Goal: Task Accomplishment & Management: Manage account settings

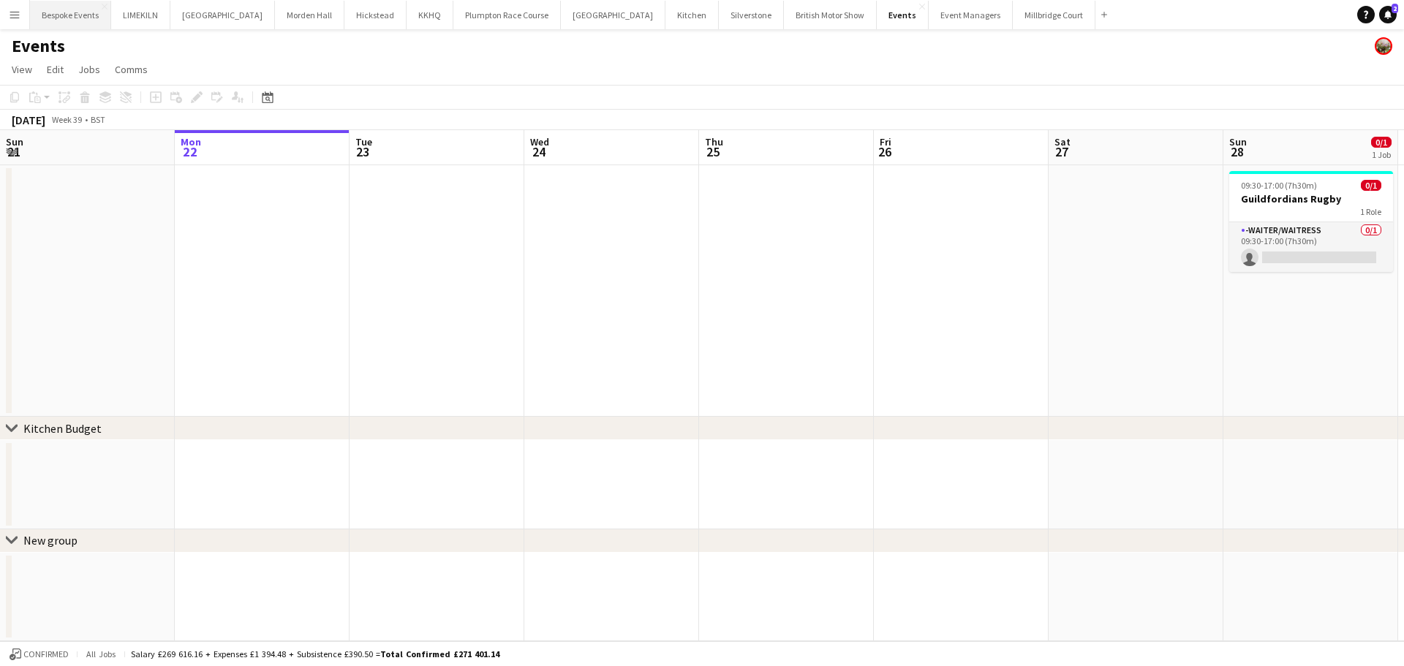
scroll to position [0, 666]
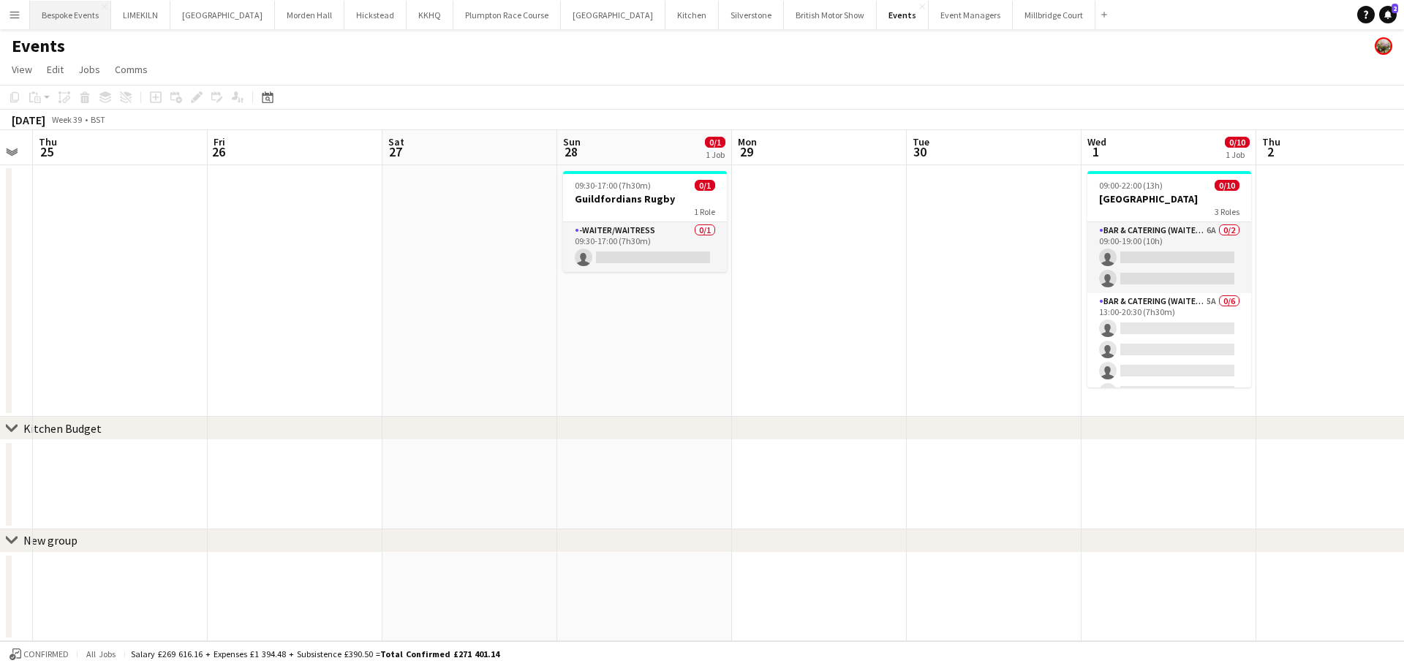
click at [56, 15] on button "Bespoke Events Close" at bounding box center [70, 15] width 81 height 29
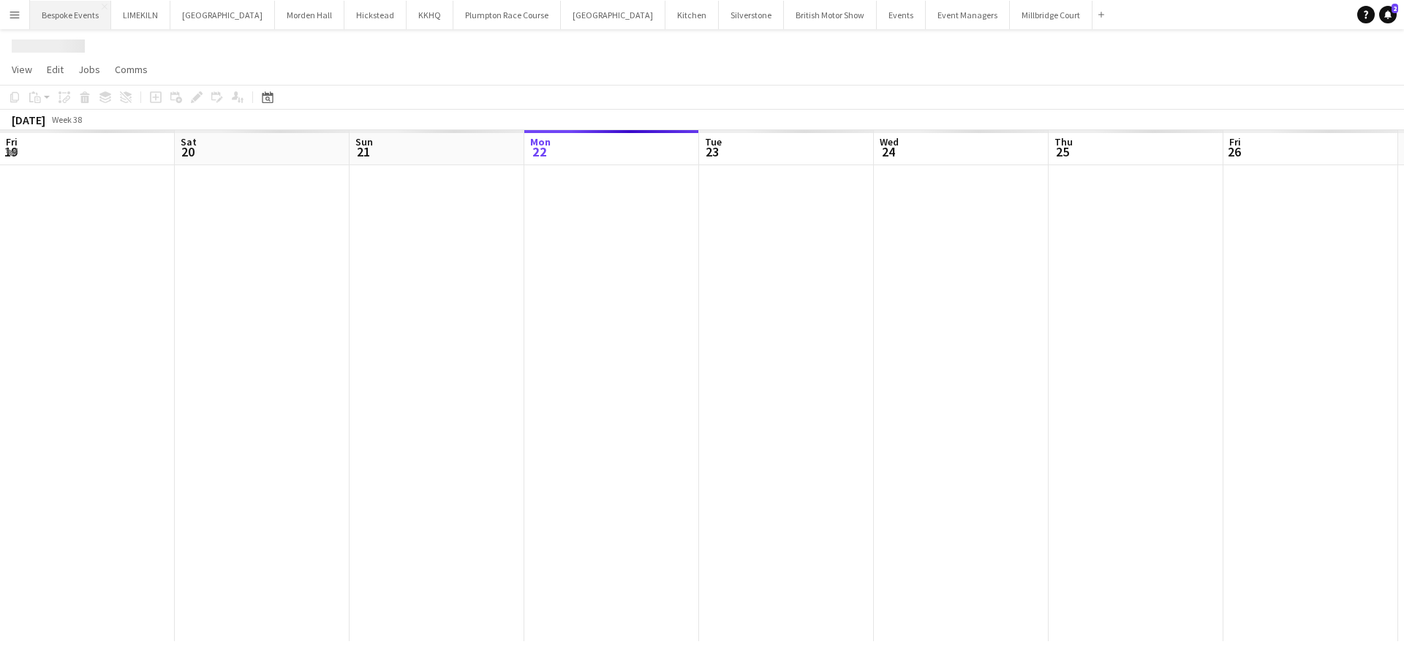
scroll to position [0, 350]
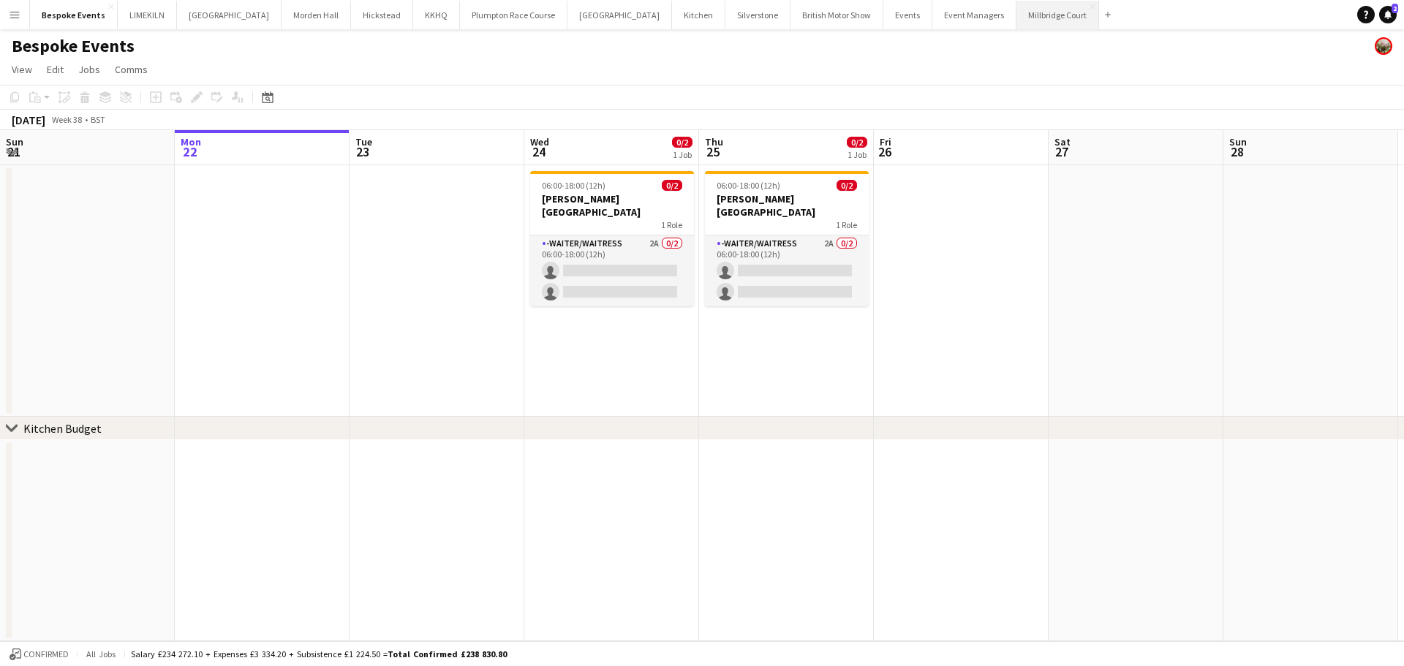
click at [1017, 10] on button "[GEOGRAPHIC_DATA]" at bounding box center [1058, 15] width 83 height 29
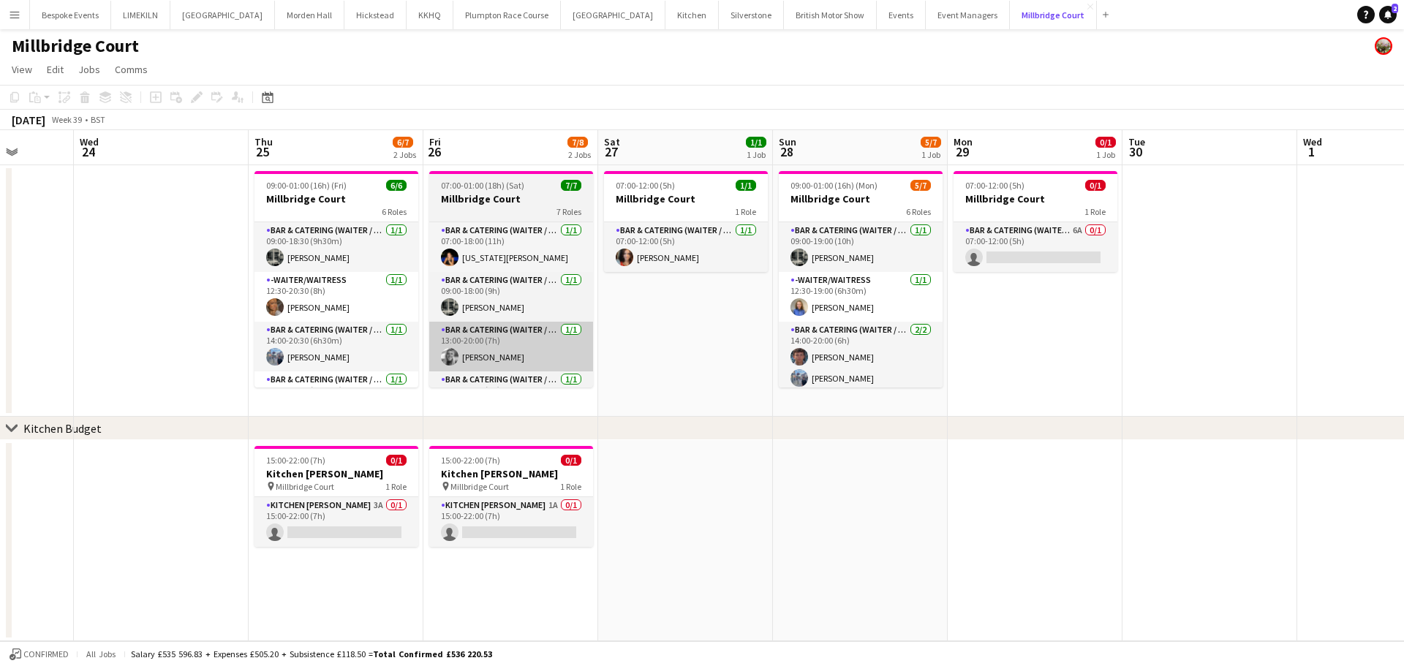
scroll to position [0, 451]
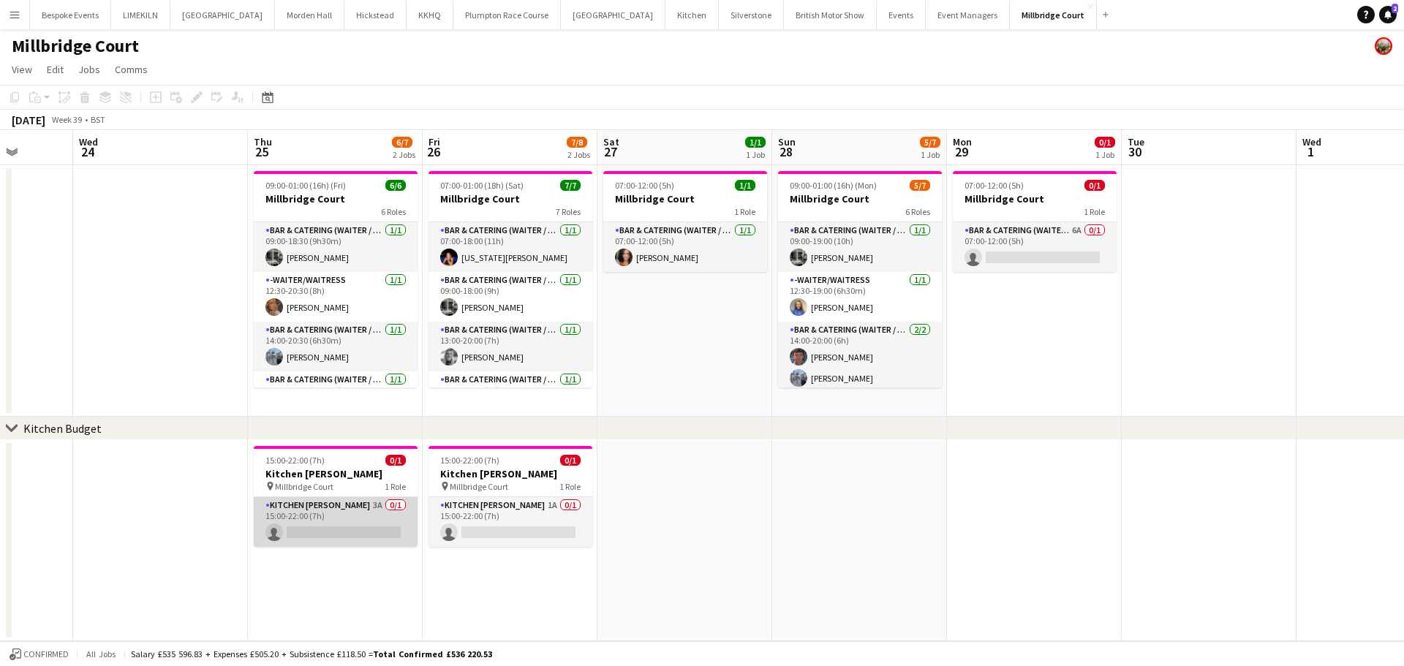
click at [309, 522] on app-card-role "Kitchen [PERSON_NAME] 3A 0/1 15:00-22:00 (7h) single-neutral-actions" at bounding box center [336, 522] width 164 height 50
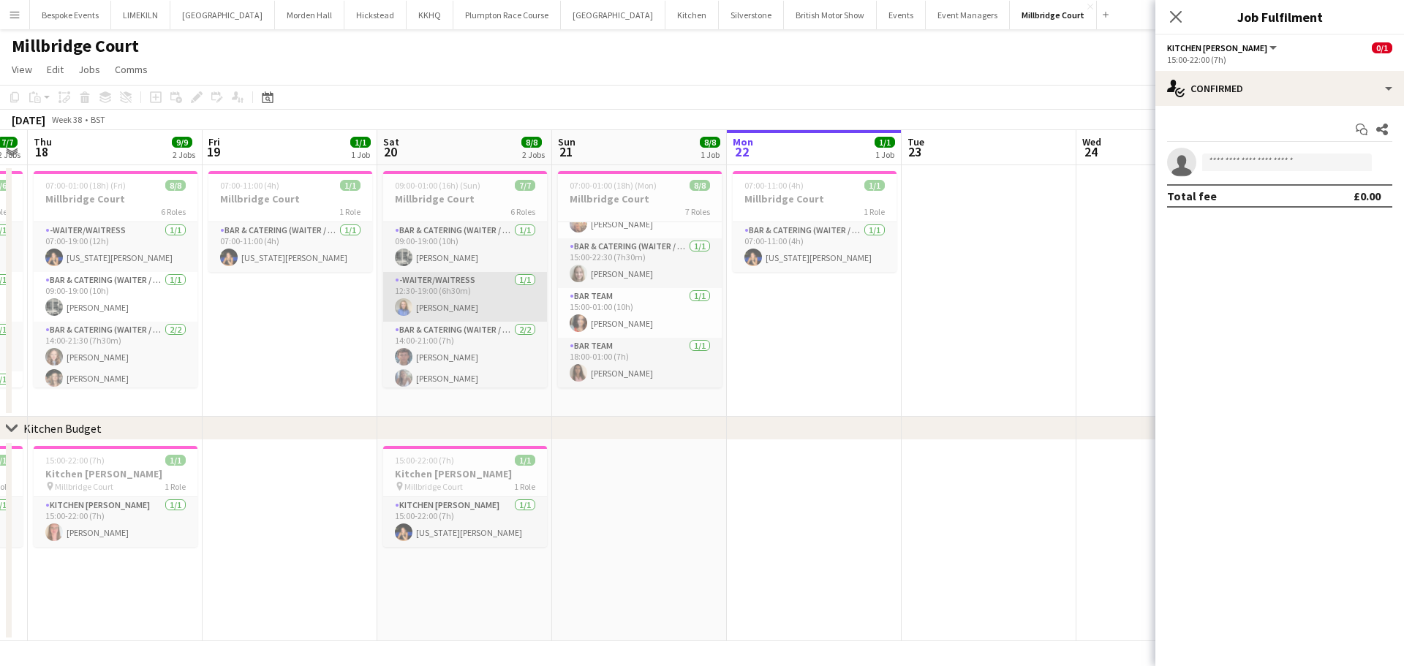
scroll to position [154, 0]
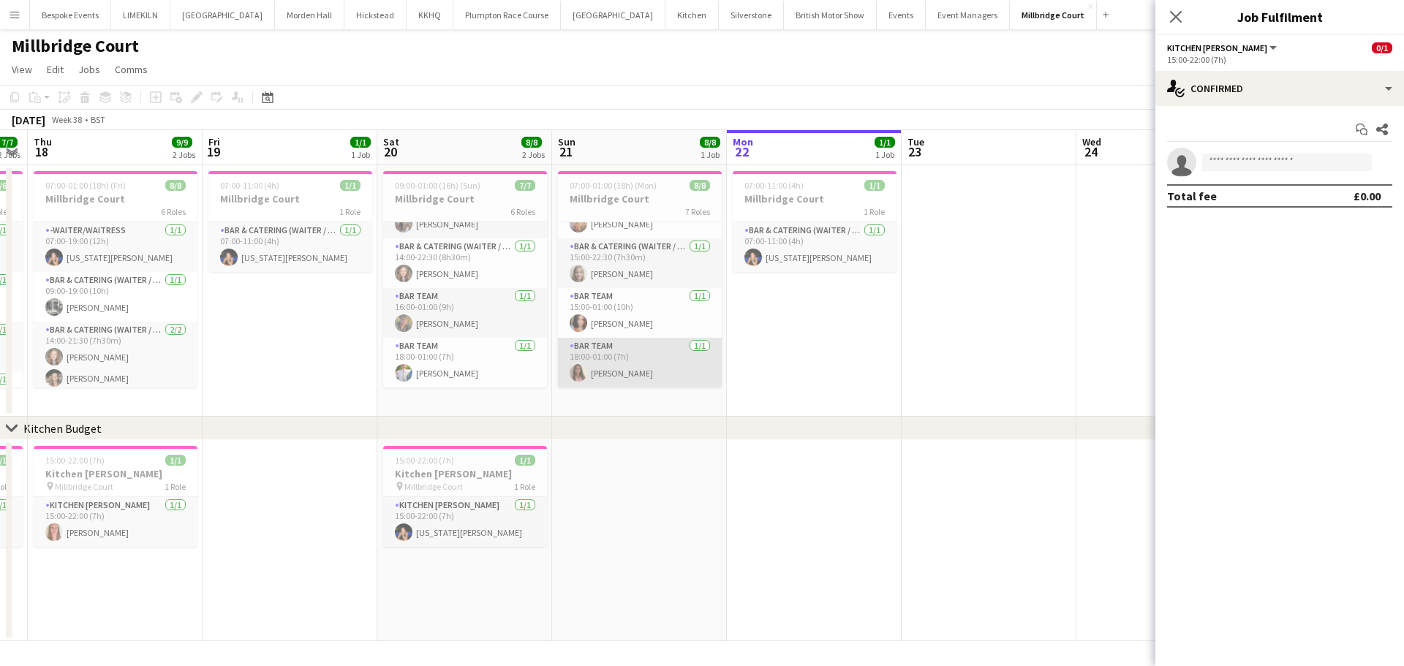
click at [641, 363] on app-card-role "Bar Team [DATE] 18:00-01:00 (7h) [PERSON_NAME]" at bounding box center [640, 363] width 164 height 50
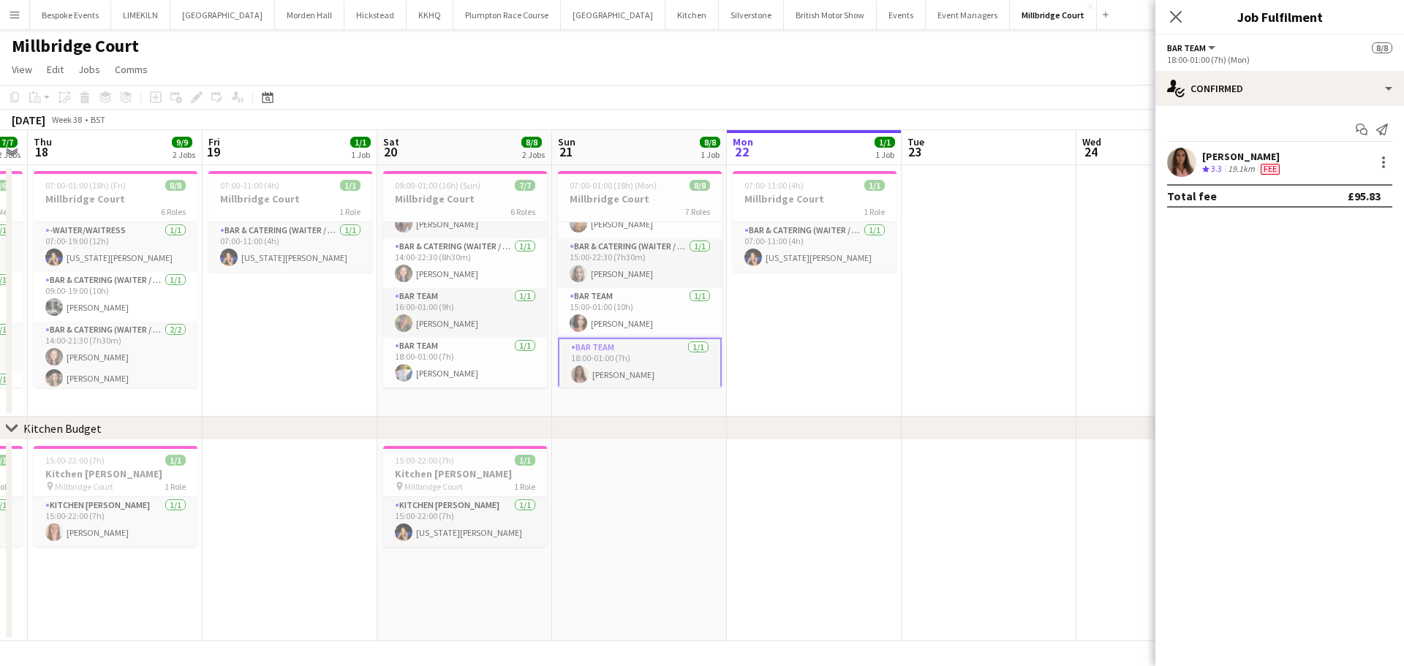
click at [1187, 162] on app-user-avatar at bounding box center [1181, 162] width 29 height 29
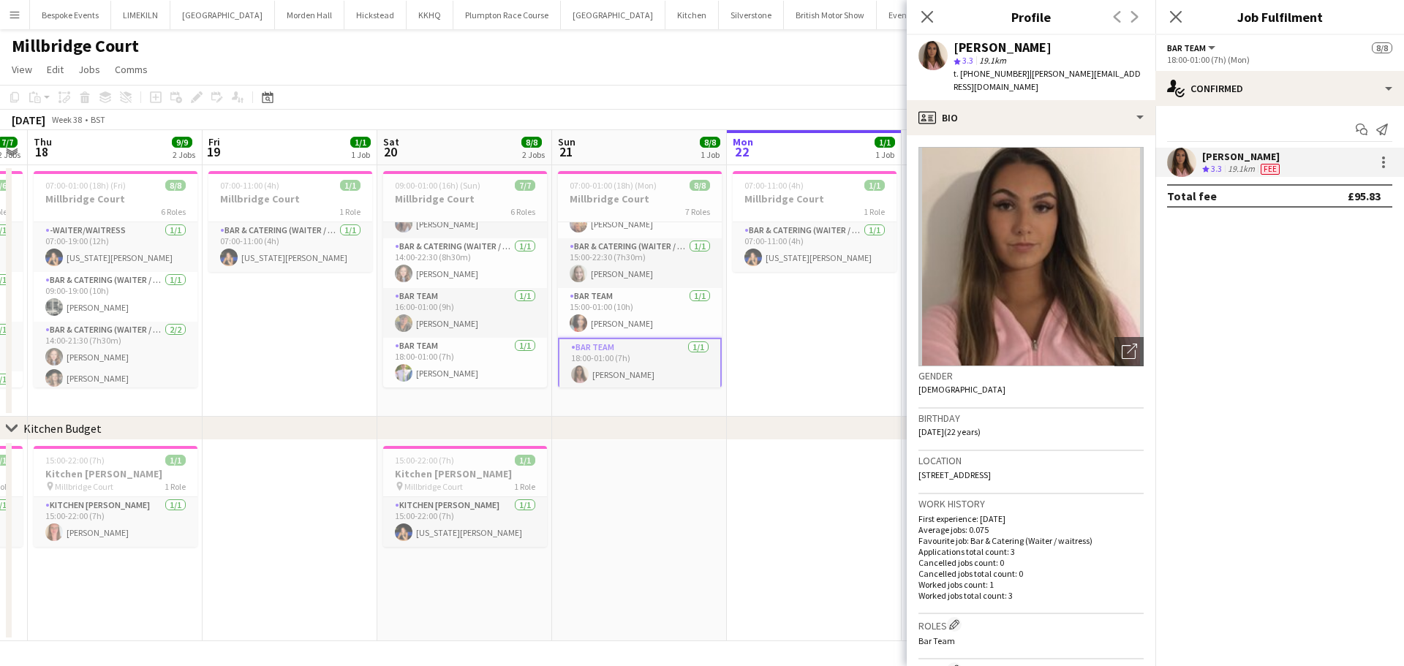
click at [810, 388] on app-date-cell "07:00-11:00 (4h) 1/1 Millbridge Court 1 Role Bar & Catering (Waiter / waitress)…" at bounding box center [814, 291] width 175 height 252
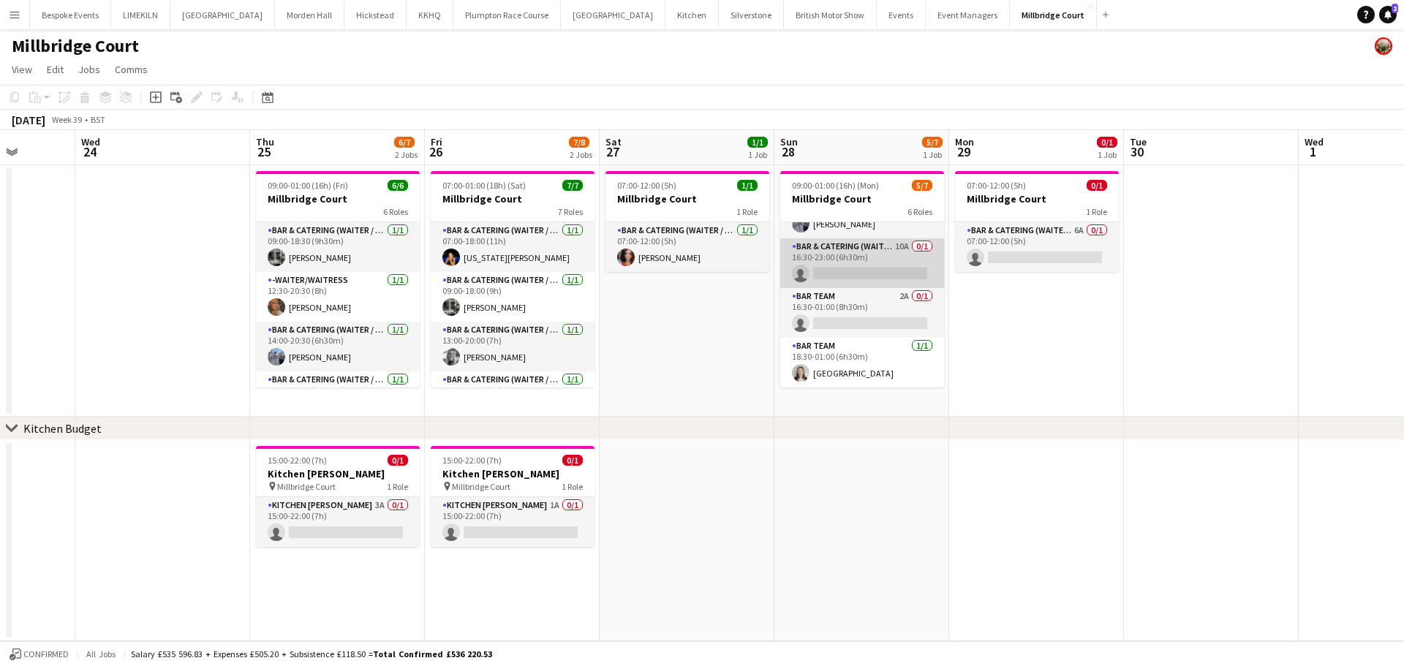
click at [877, 263] on app-card-role "Bar & Catering (Waiter / waitress) 10A 0/1 16:30-23:00 (6h30m) single-neutral-a…" at bounding box center [862, 263] width 164 height 50
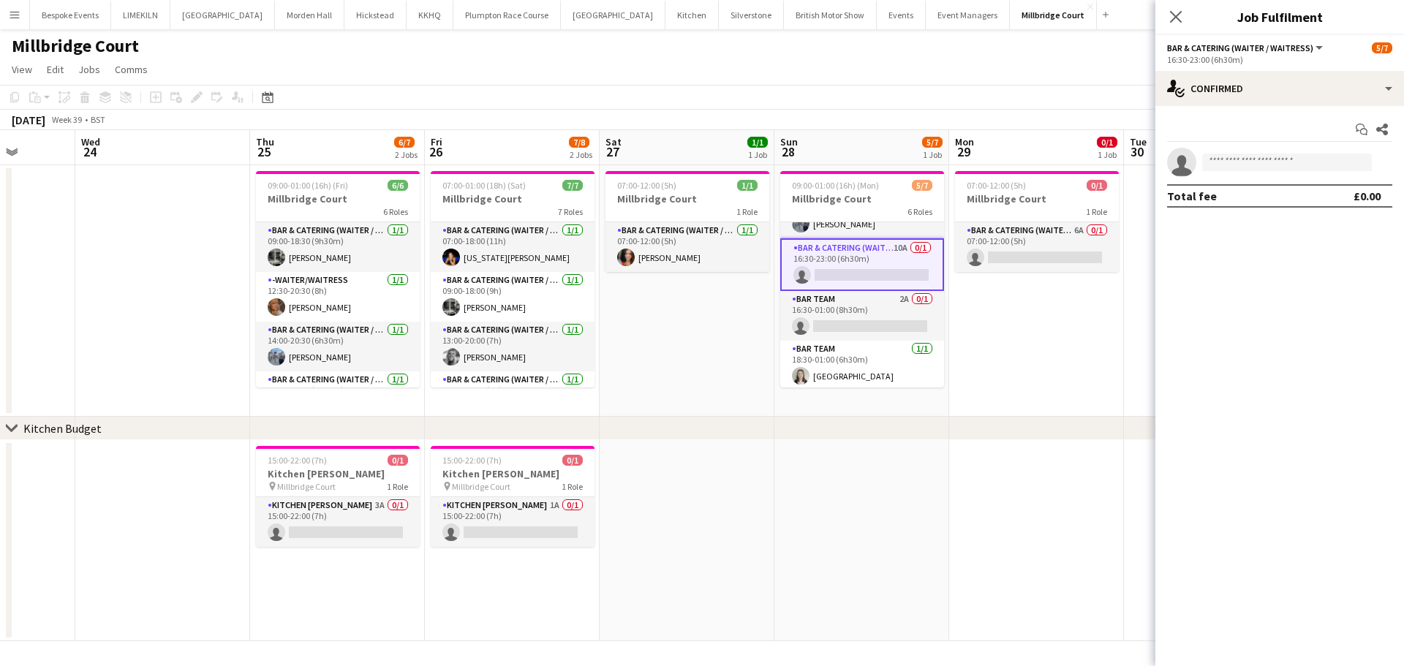
click at [1093, 91] on app-toolbar "Copy Paste Paste Ctrl+V Paste with crew Ctrl+Shift+V Paste linked Job [GEOGRAPH…" at bounding box center [702, 97] width 1404 height 25
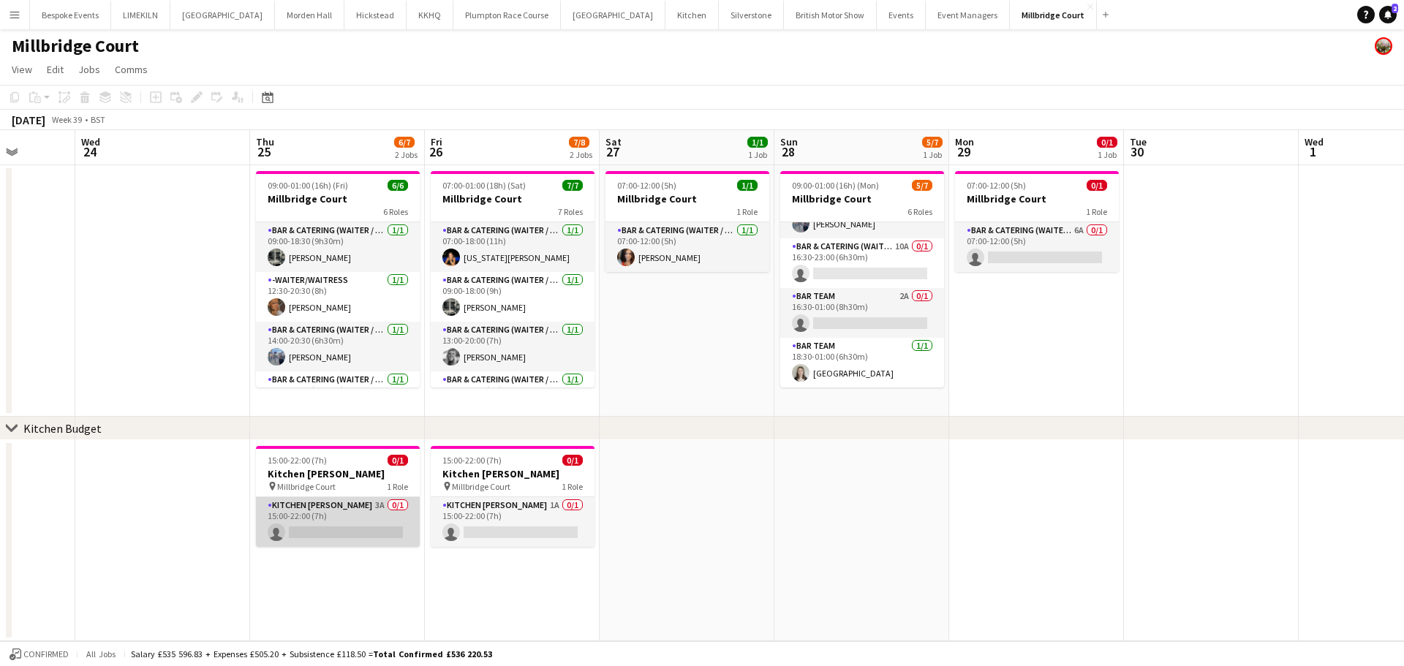
click at [323, 502] on app-card-role "Kitchen [PERSON_NAME] 3A 0/1 15:00-22:00 (7h) single-neutral-actions" at bounding box center [338, 522] width 164 height 50
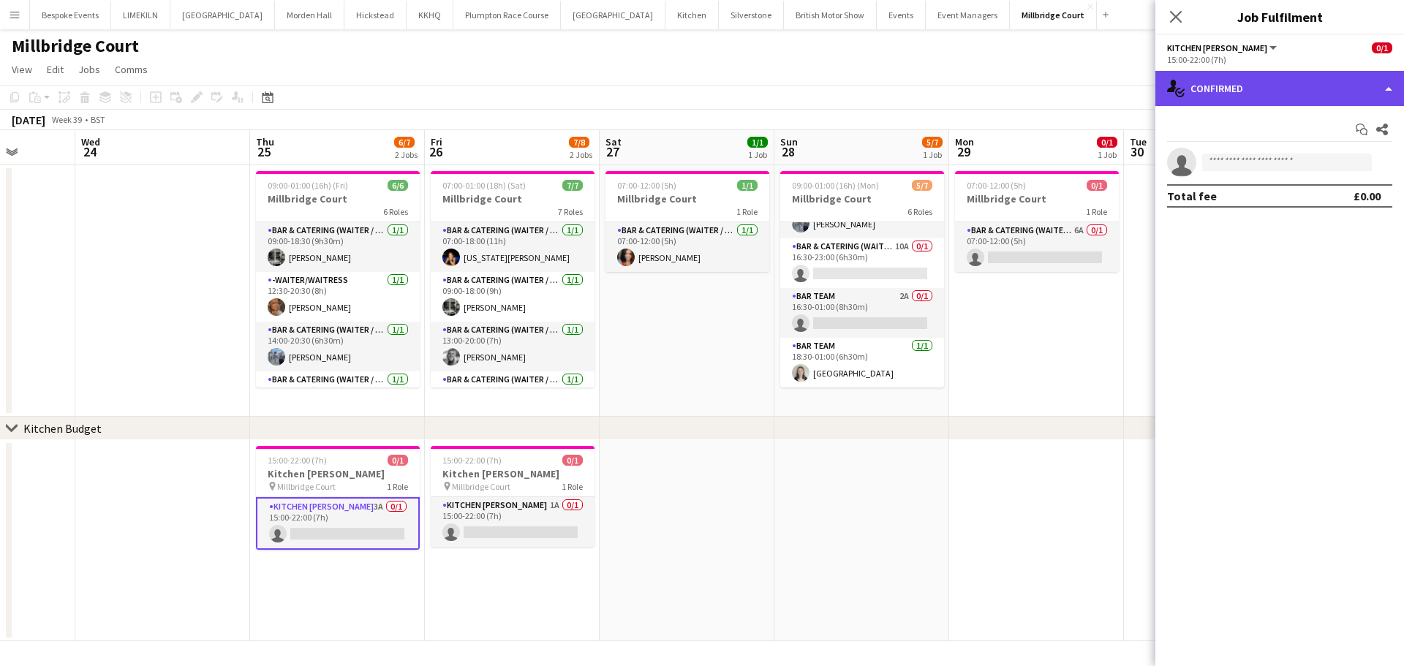
click at [1289, 105] on div "single-neutral-actions-check-2 Confirmed" at bounding box center [1280, 88] width 249 height 35
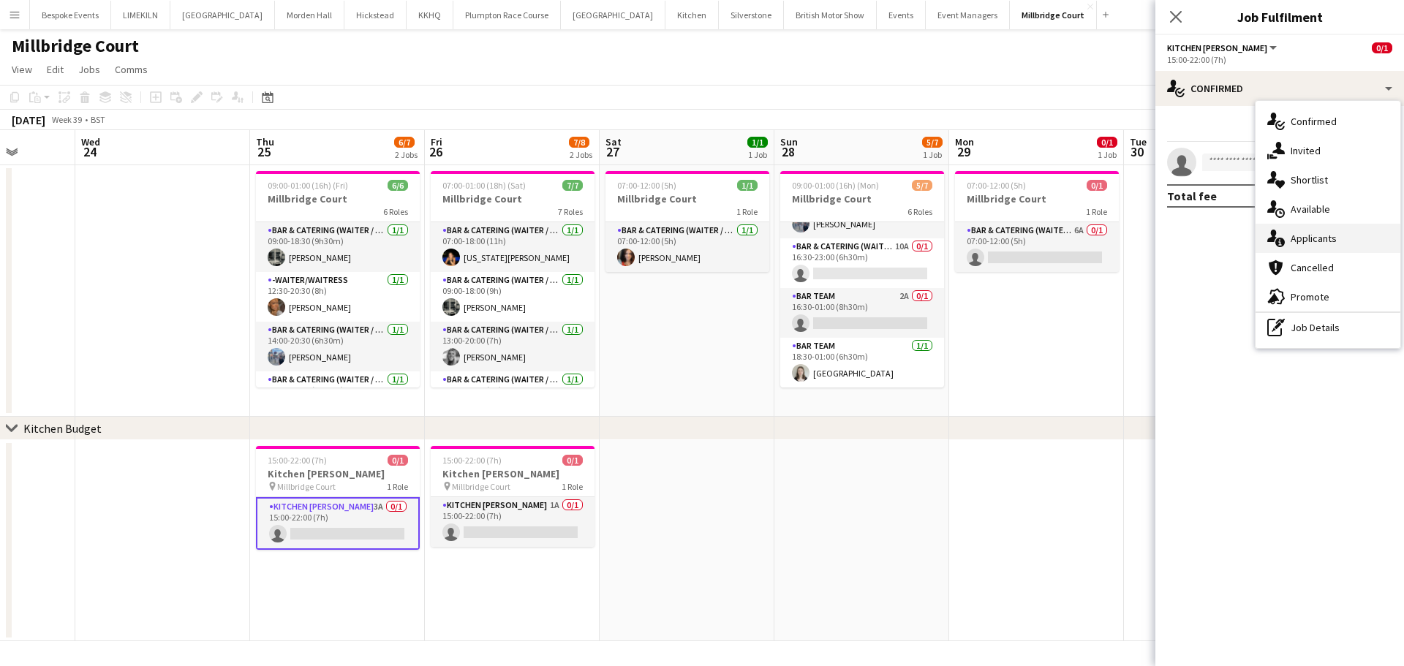
click at [1337, 231] on div "single-neutral-actions-information Applicants" at bounding box center [1328, 238] width 145 height 29
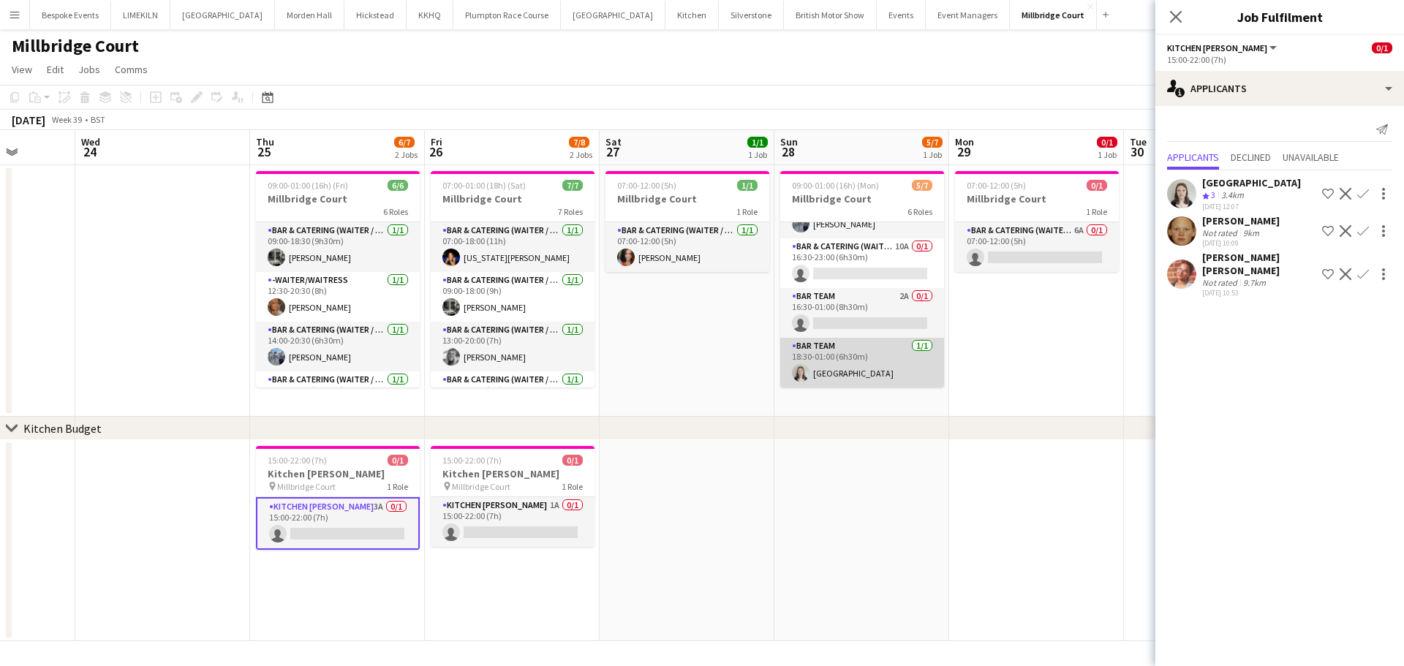
scroll to position [0, 471]
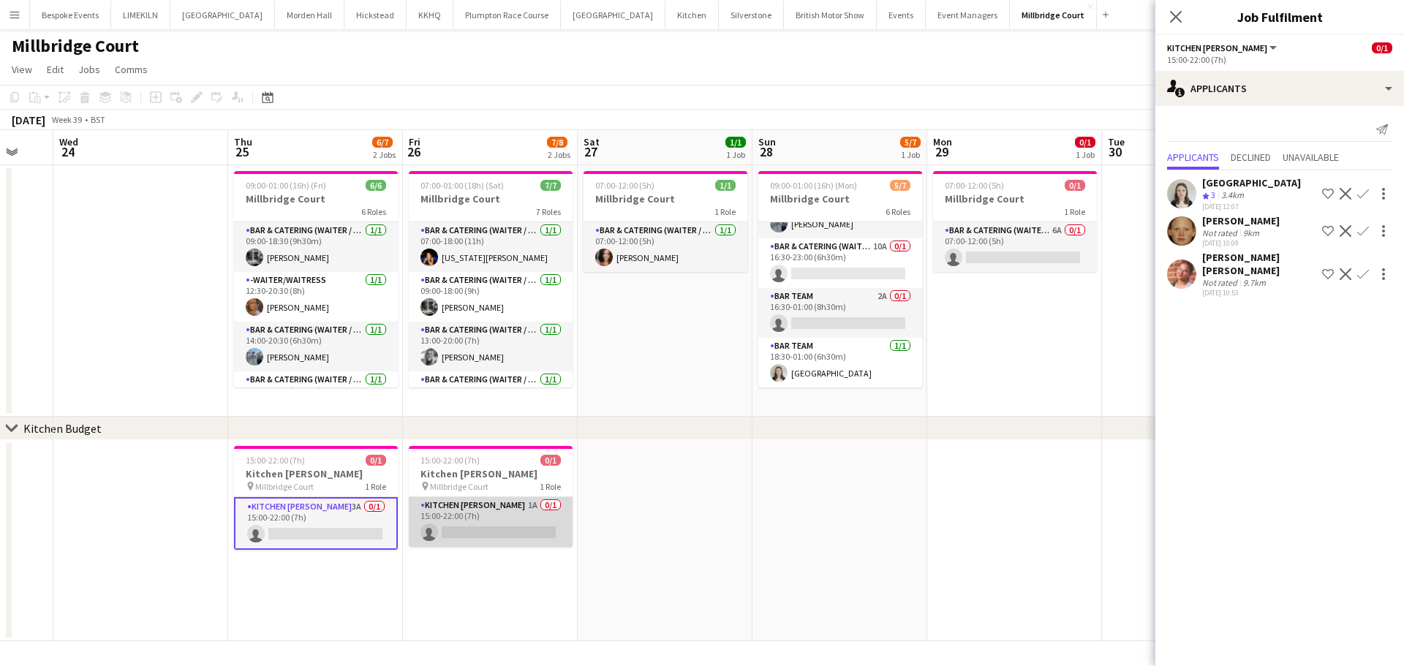
click at [528, 518] on app-card-role "Kitchen [PERSON_NAME] 1A 0/1 15:00-22:00 (7h) single-neutral-actions" at bounding box center [491, 522] width 164 height 50
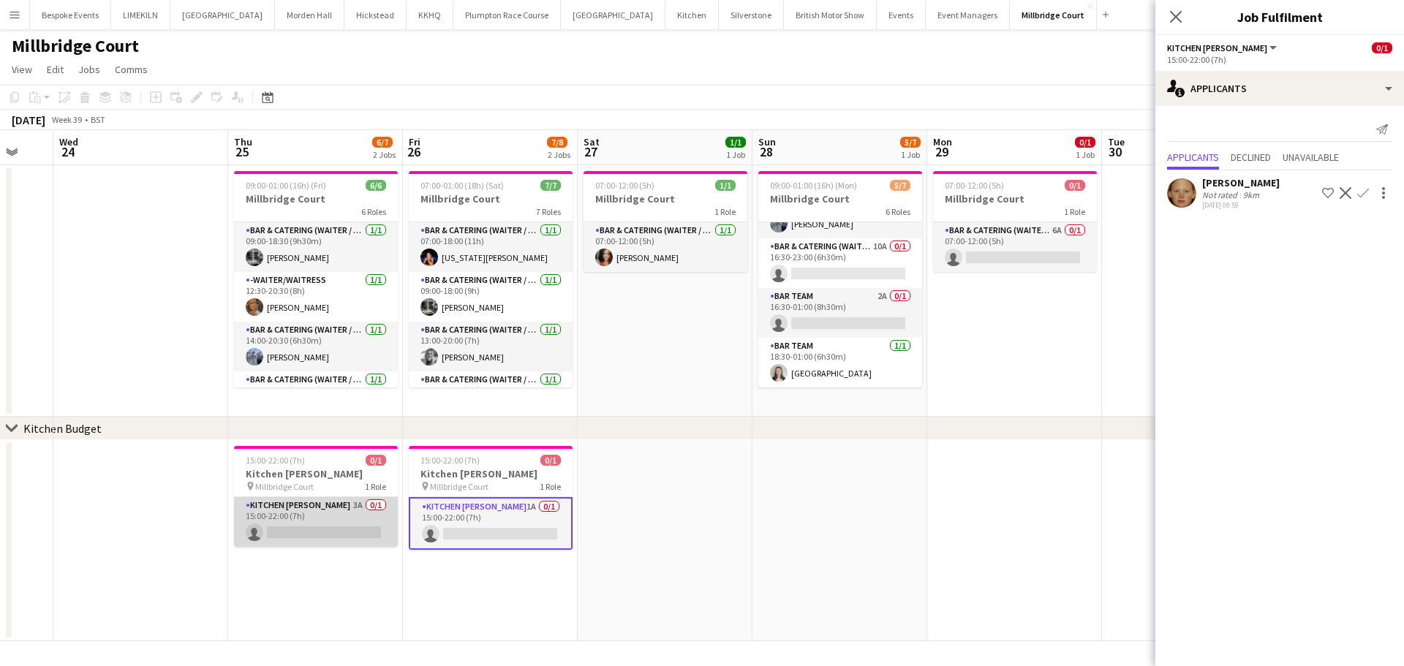
click at [353, 537] on app-card-role "Kitchen [PERSON_NAME] 3A 0/1 15:00-22:00 (7h) single-neutral-actions" at bounding box center [316, 522] width 164 height 50
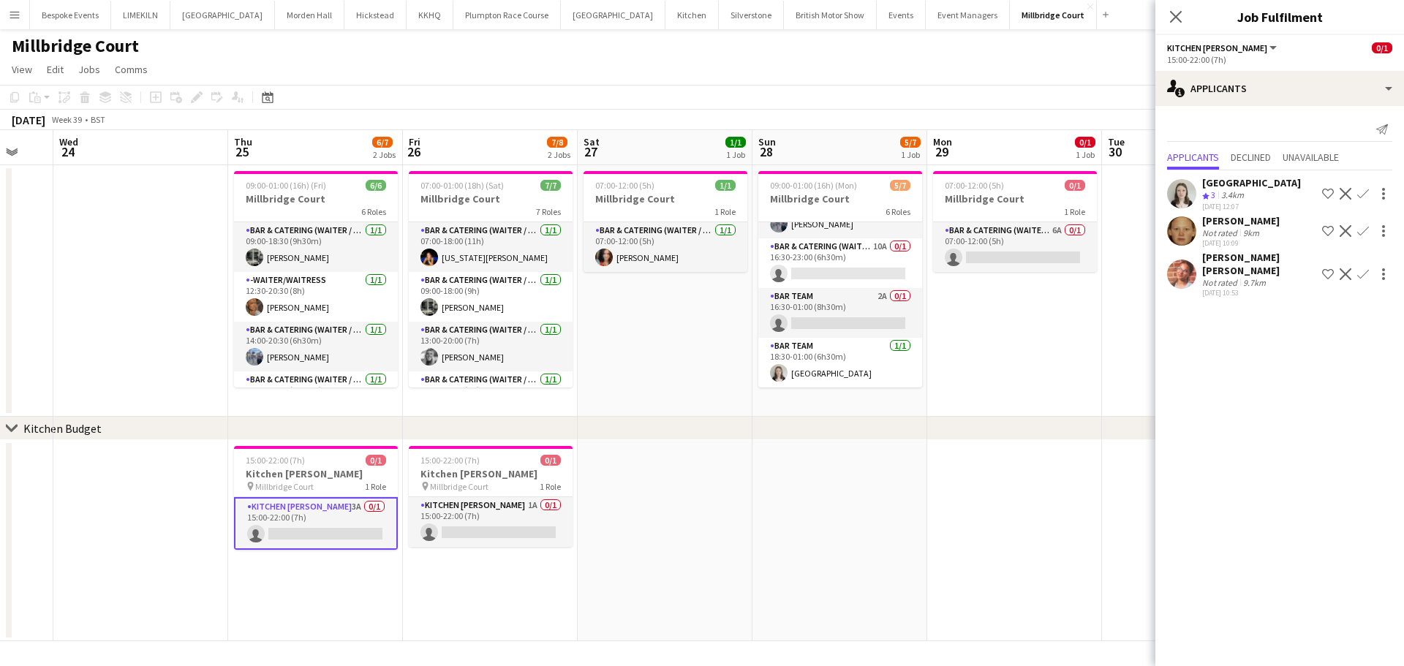
click at [1198, 231] on div "[PERSON_NAME] Not rated 9km [DATE] 10:09 Shortlist crew Decline Confirm" at bounding box center [1280, 231] width 249 height 34
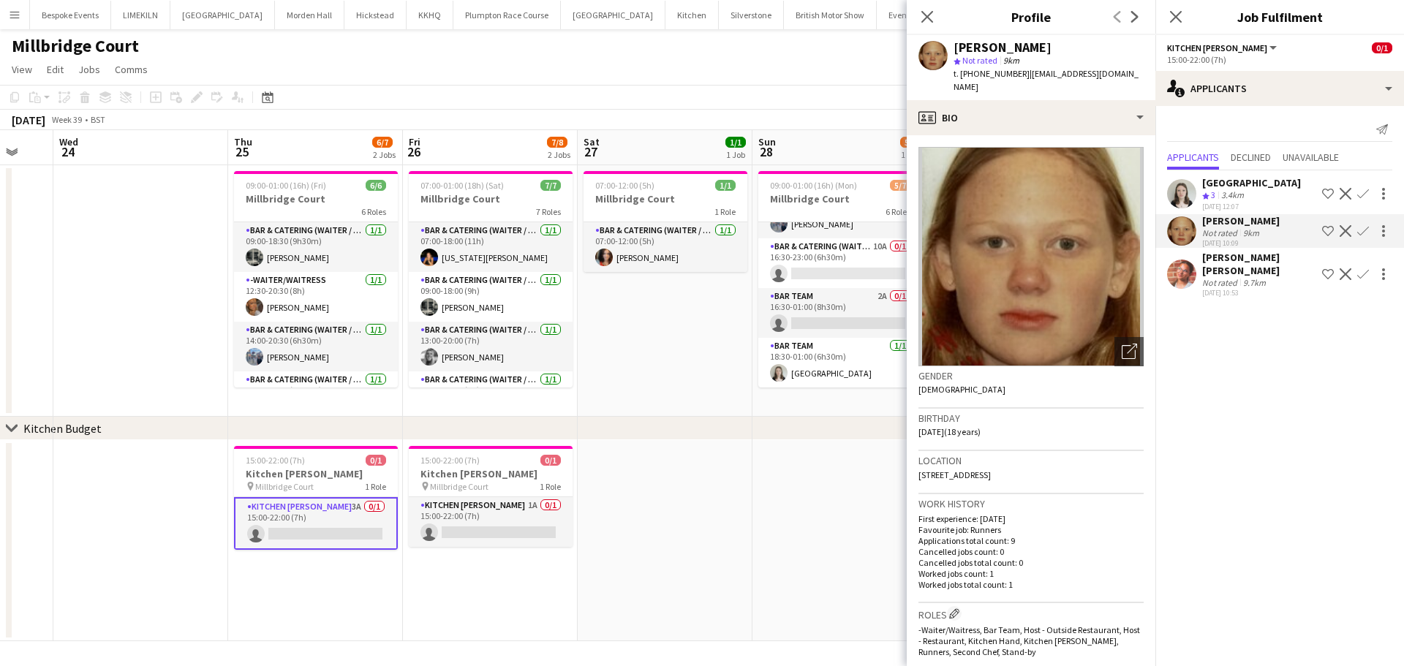
click at [692, 342] on app-date-cell "07:00-12:00 (5h) 1/1 Millbridge Court 1 Role Bar & Catering (Waiter / waitress)…" at bounding box center [665, 291] width 175 height 252
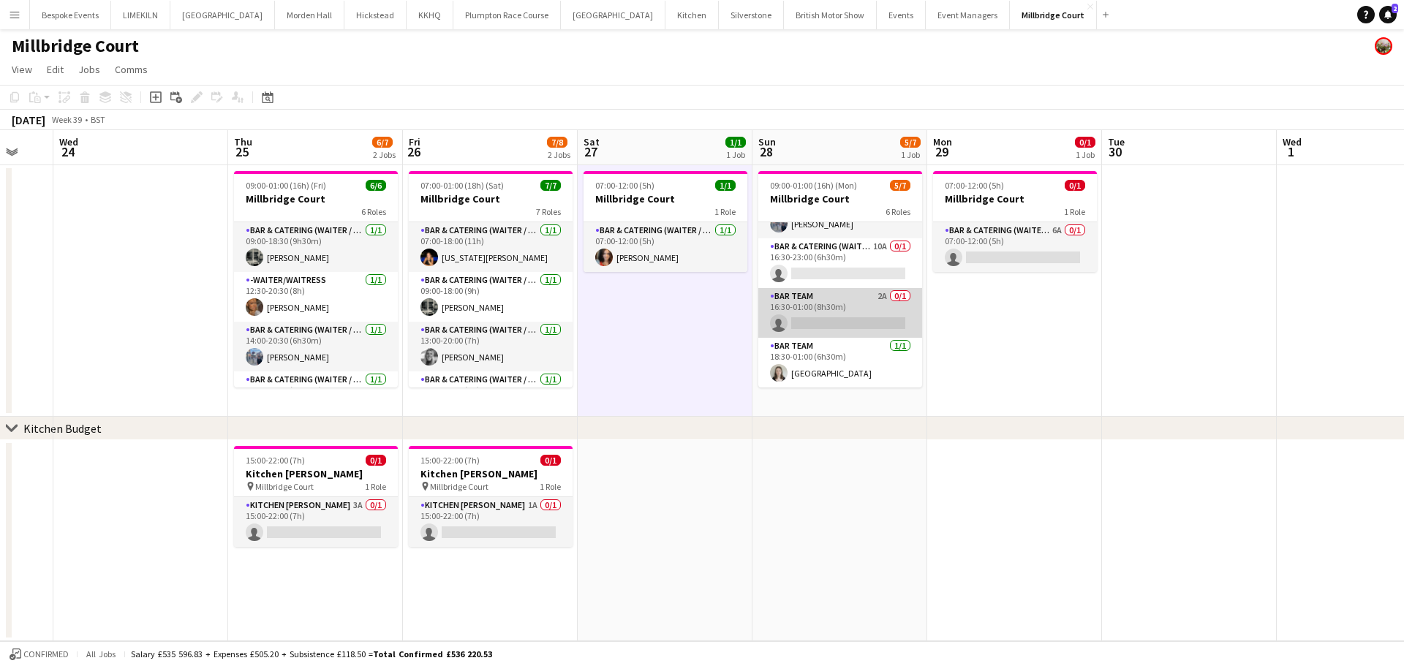
scroll to position [0, 0]
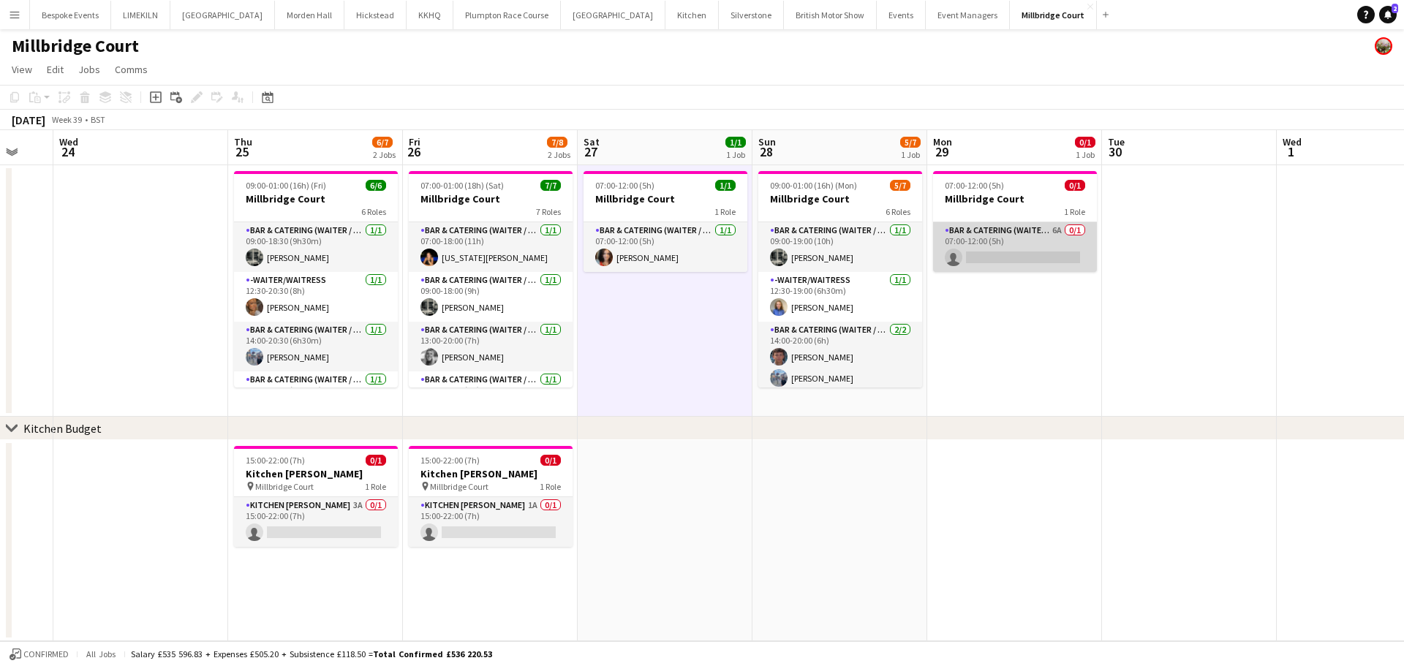
click at [1020, 246] on app-card-role "Bar & Catering (Waiter / waitress) 6A 0/1 07:00-12:00 (5h) single-neutral-actio…" at bounding box center [1015, 247] width 164 height 50
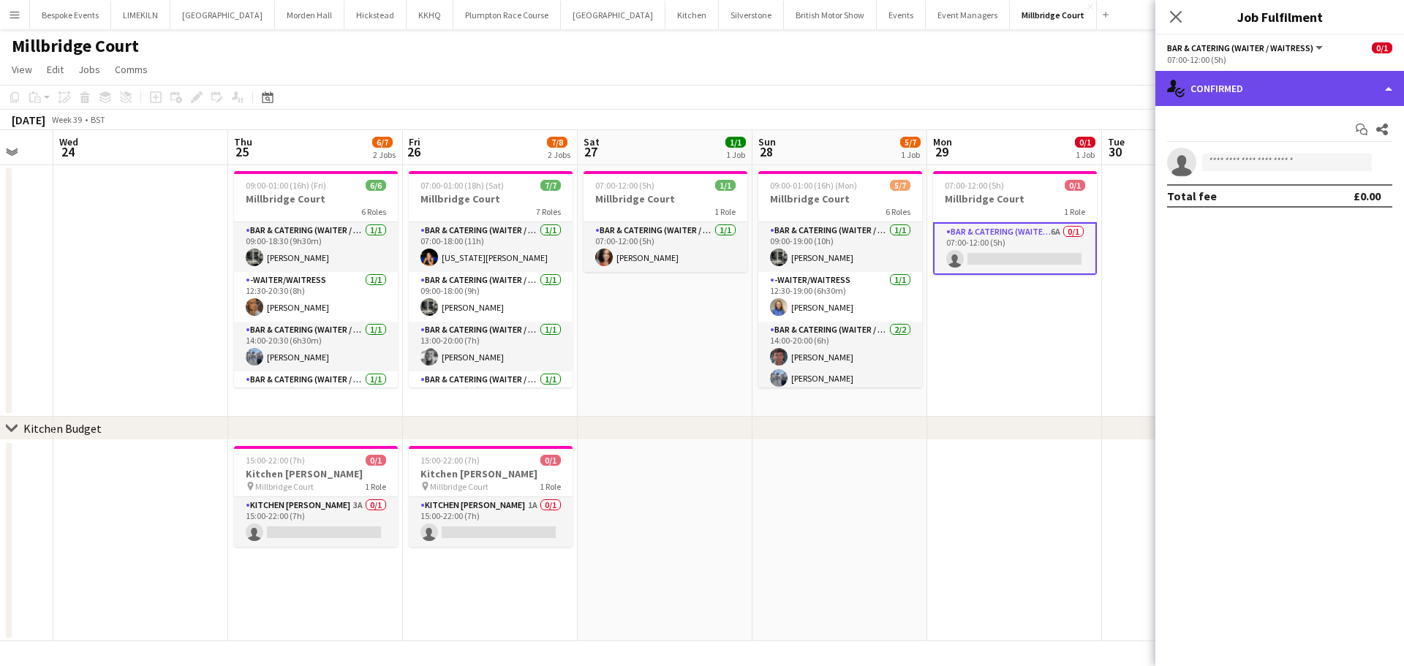
click at [1309, 94] on div "single-neutral-actions-check-2 Confirmed" at bounding box center [1280, 88] width 249 height 35
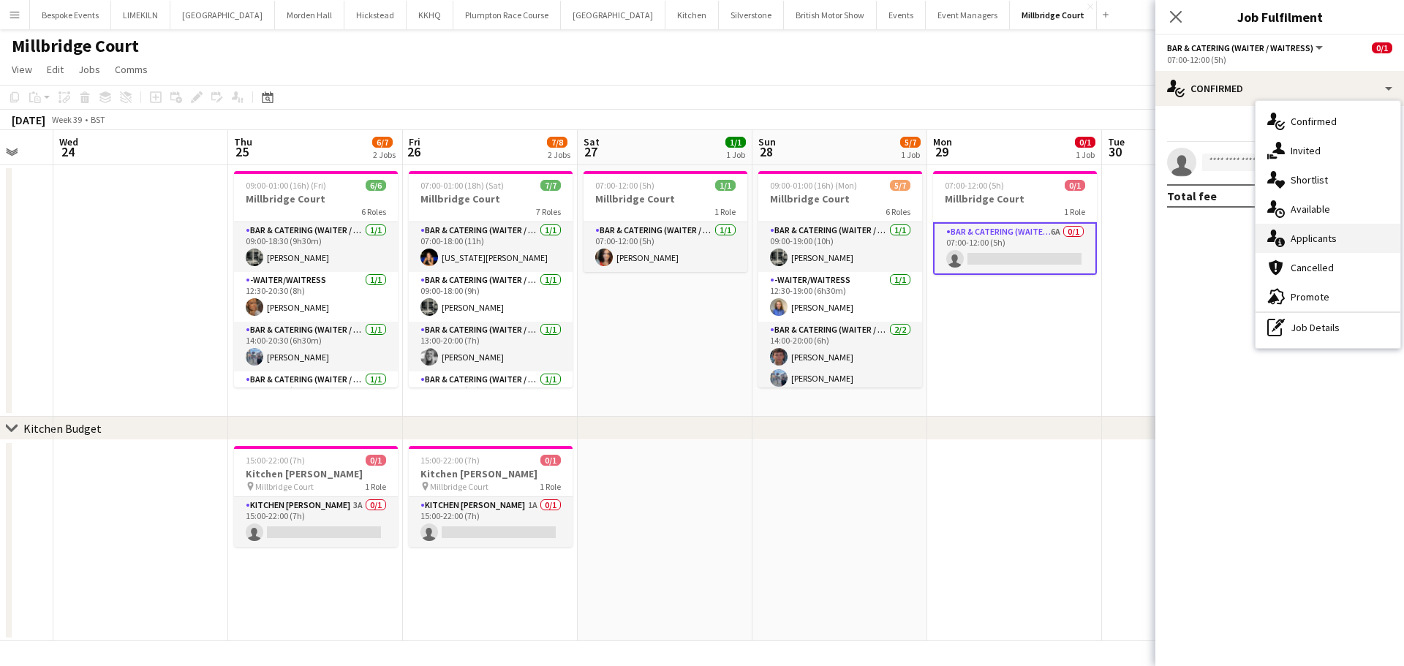
click at [1325, 241] on span "Applicants" at bounding box center [1314, 238] width 46 height 13
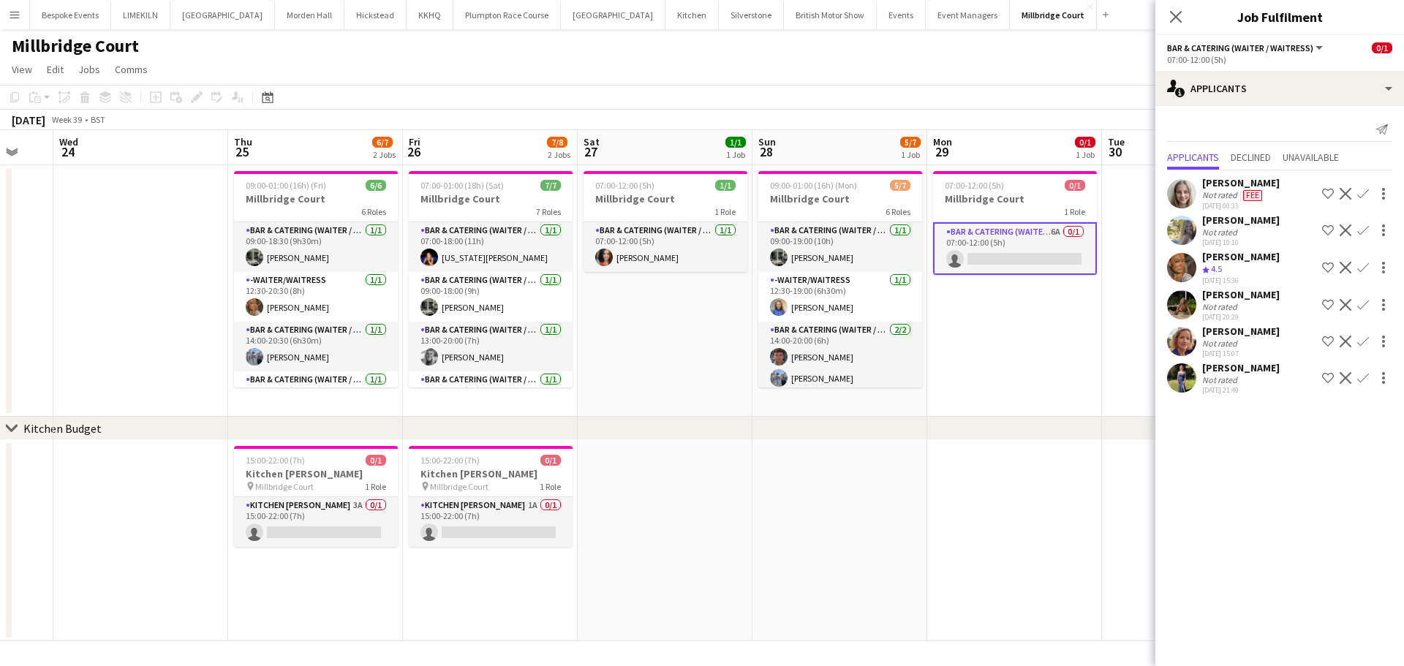
click at [1066, 357] on app-date-cell "07:00-12:00 (5h) 0/1 Millbridge Court 1 Role Bar & Catering (Waiter / waitress)…" at bounding box center [1014, 291] width 175 height 252
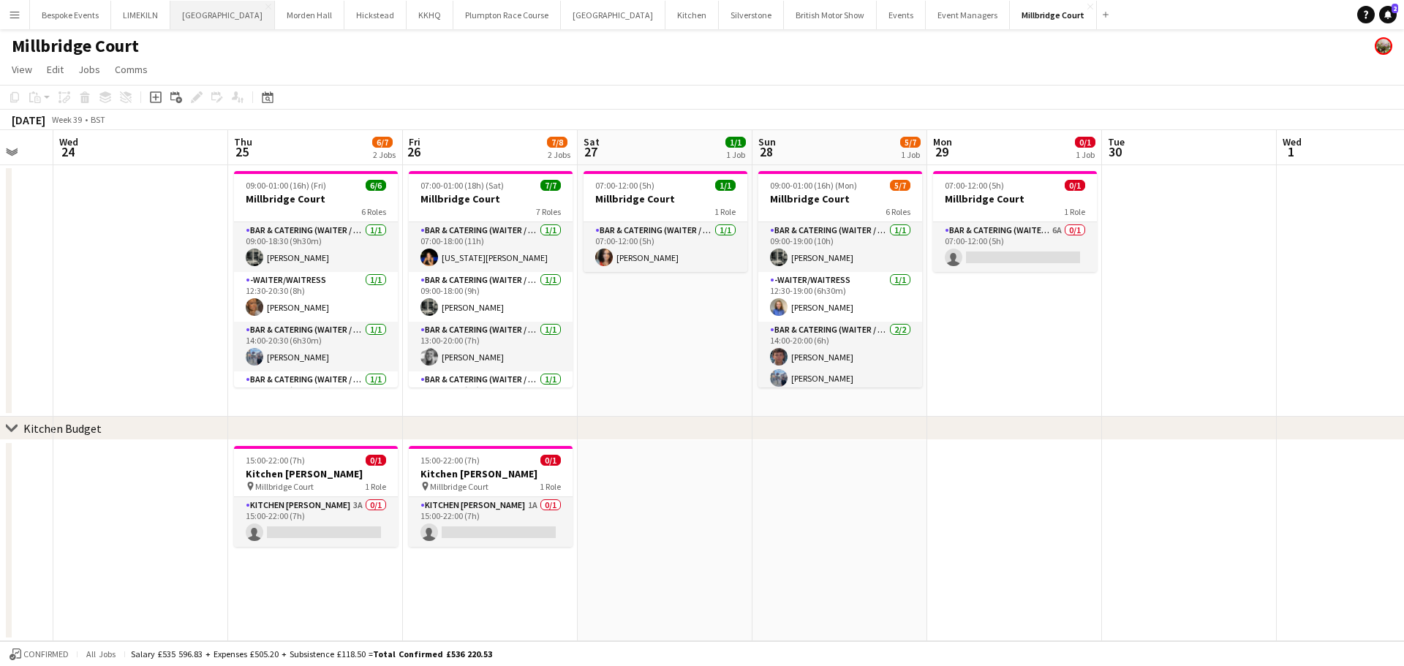
click at [219, 16] on button "[GEOGRAPHIC_DATA] Close" at bounding box center [222, 15] width 105 height 29
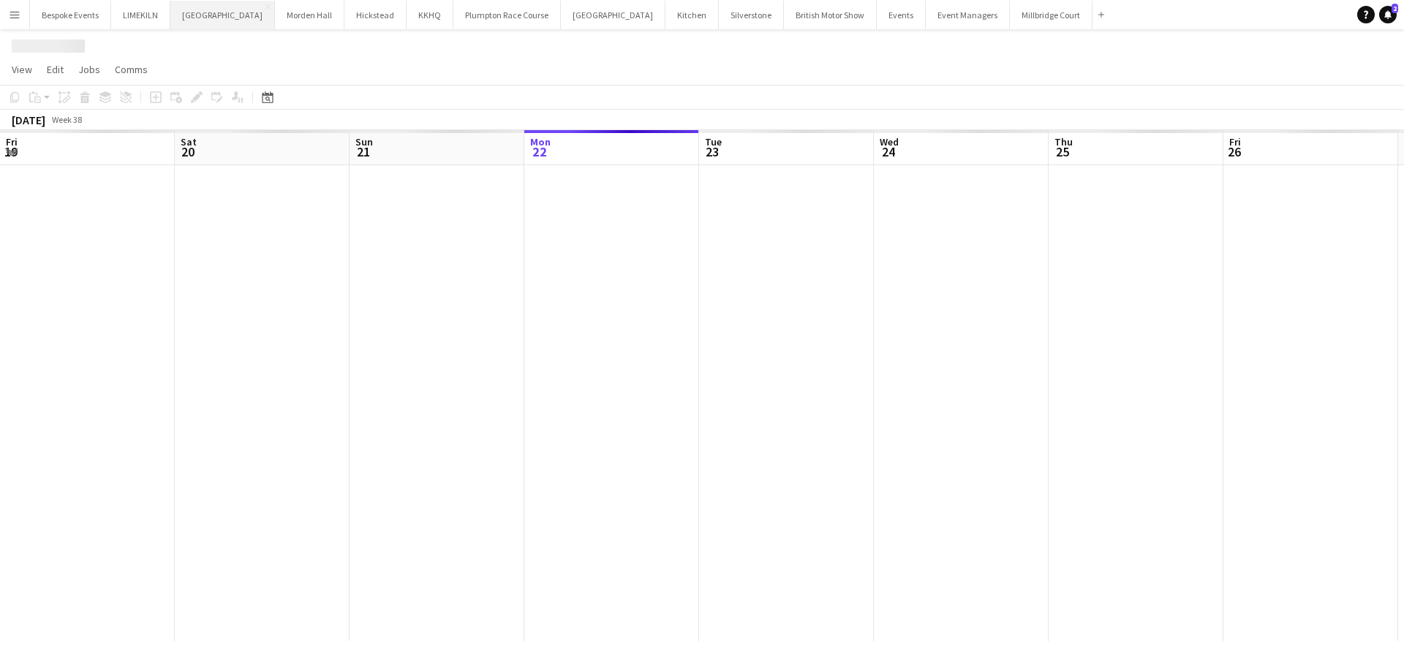
scroll to position [0, 350]
